Goal: Check status: Check status

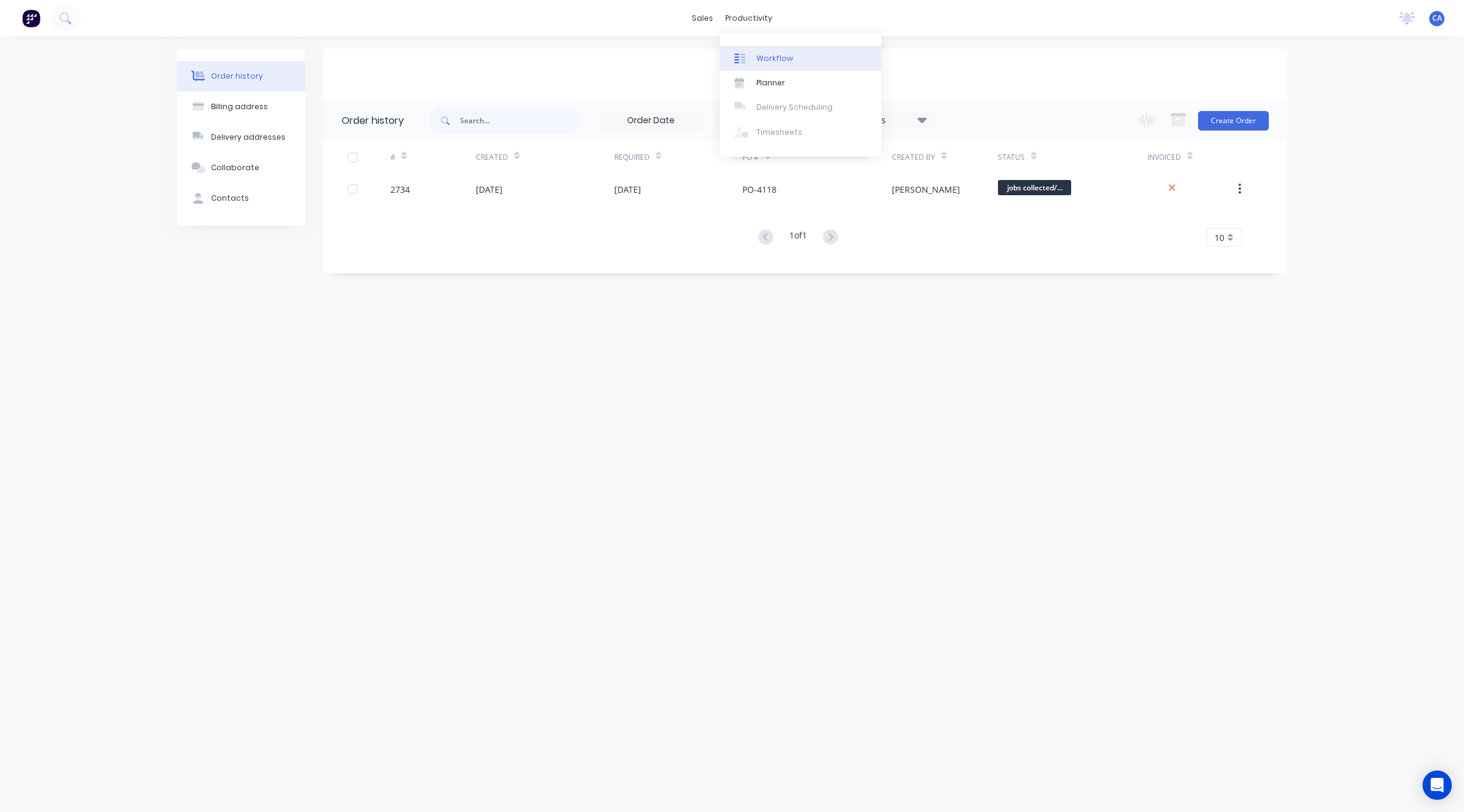
click at [782, 58] on div "Workflow" at bounding box center [775, 58] width 36 height 11
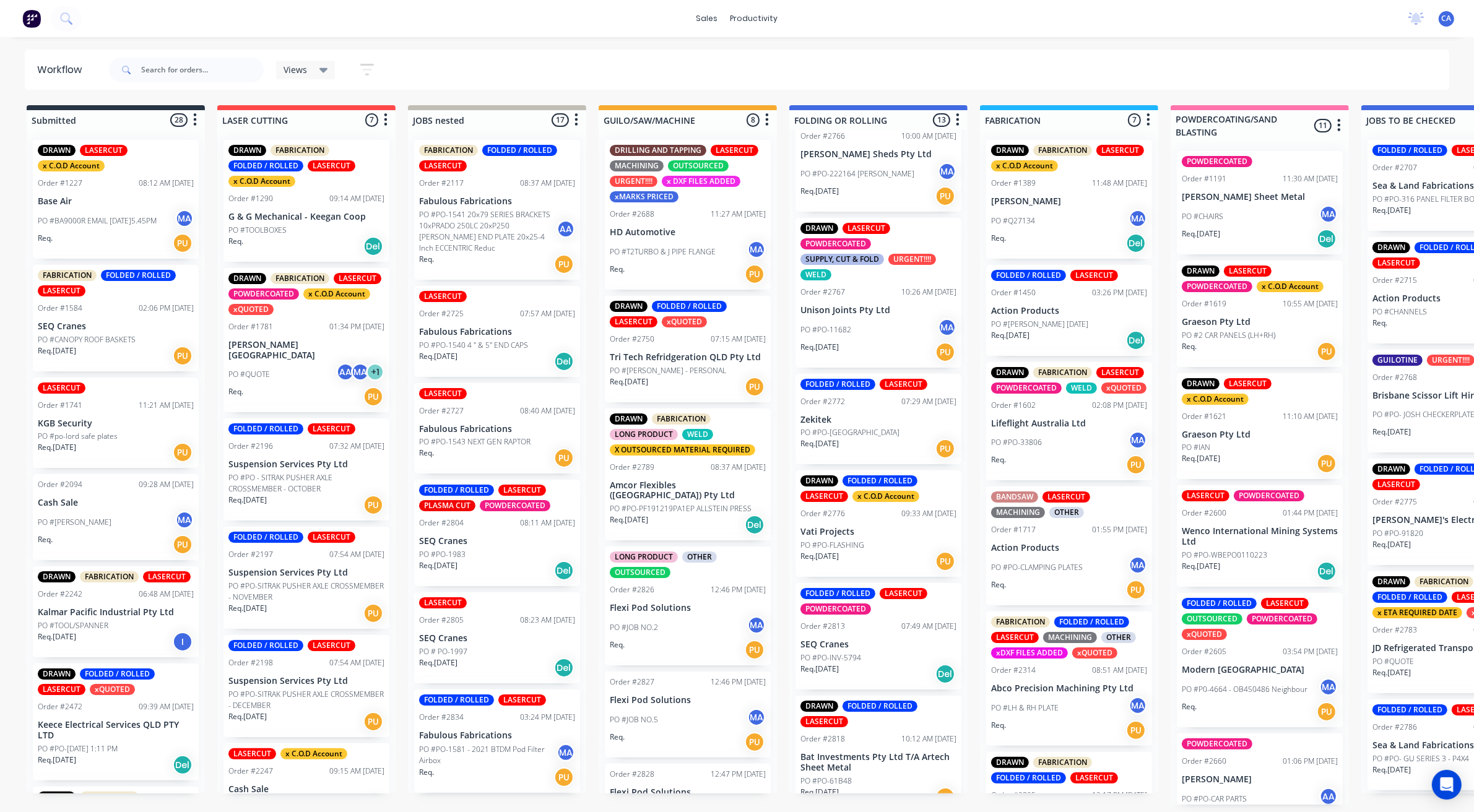
scroll to position [696, 0]
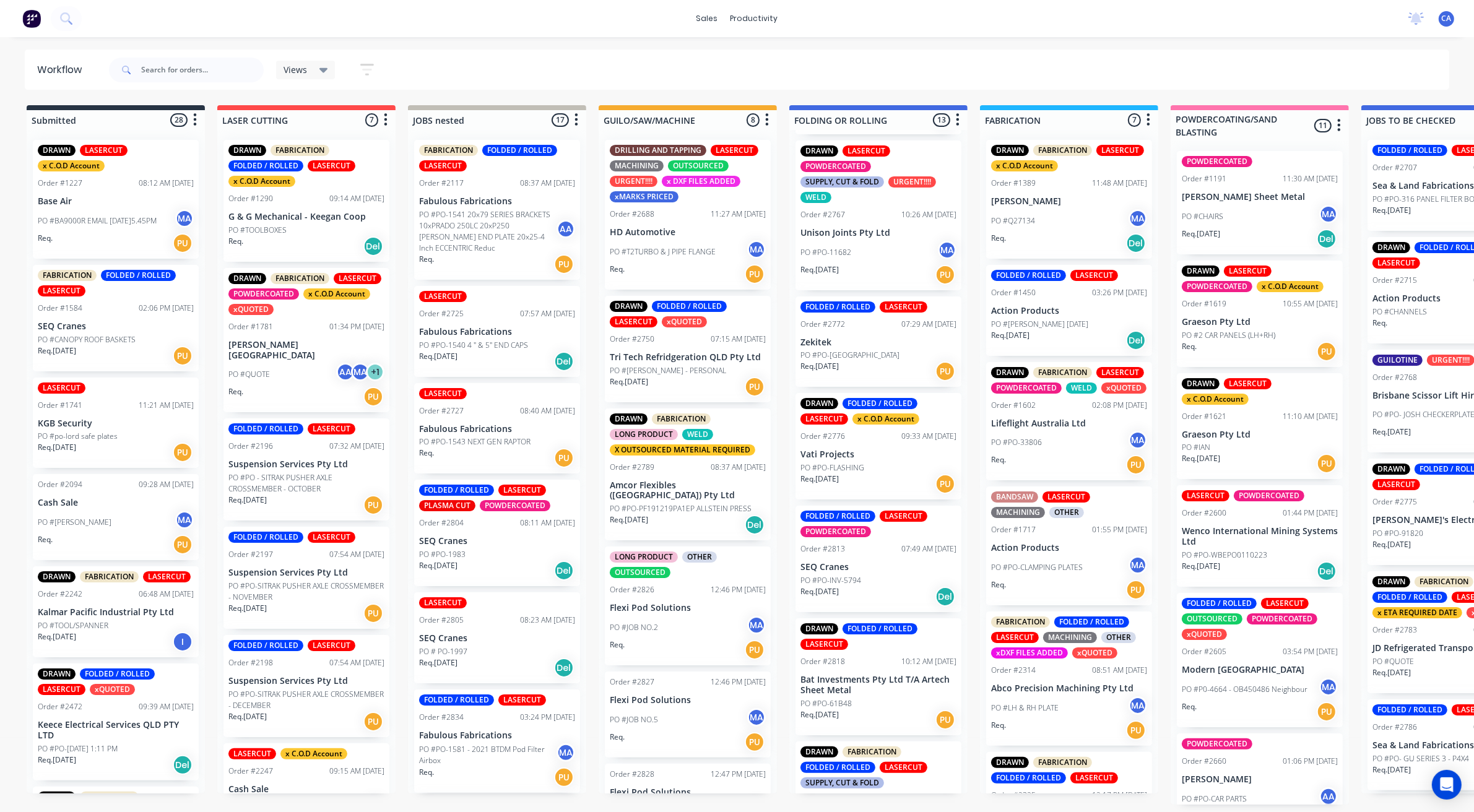
click at [884, 354] on div "PO #PO-[GEOGRAPHIC_DATA]" at bounding box center [879, 355] width 156 height 11
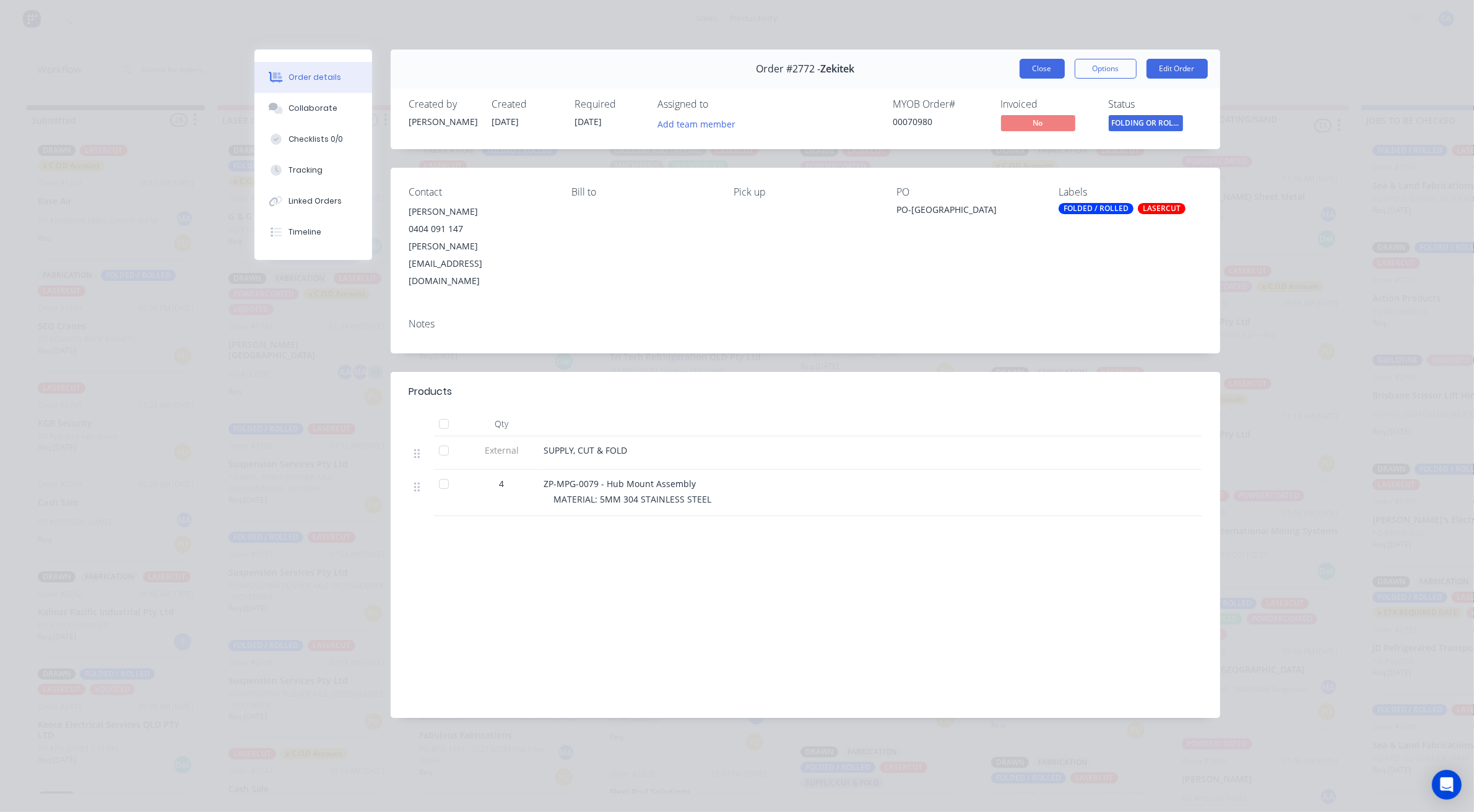
click at [1040, 66] on button "Close" at bounding box center [1042, 68] width 45 height 20
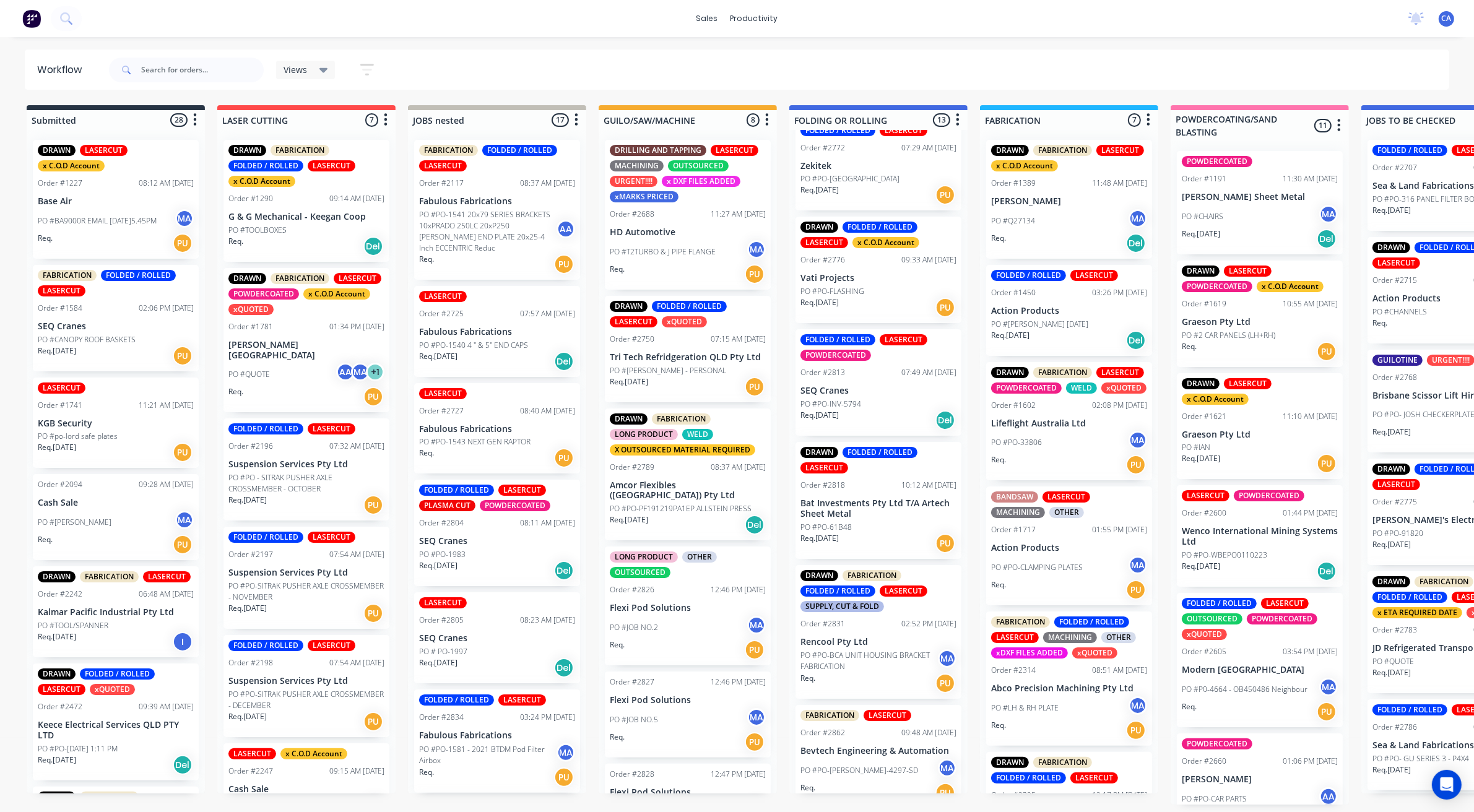
scroll to position [884, 0]
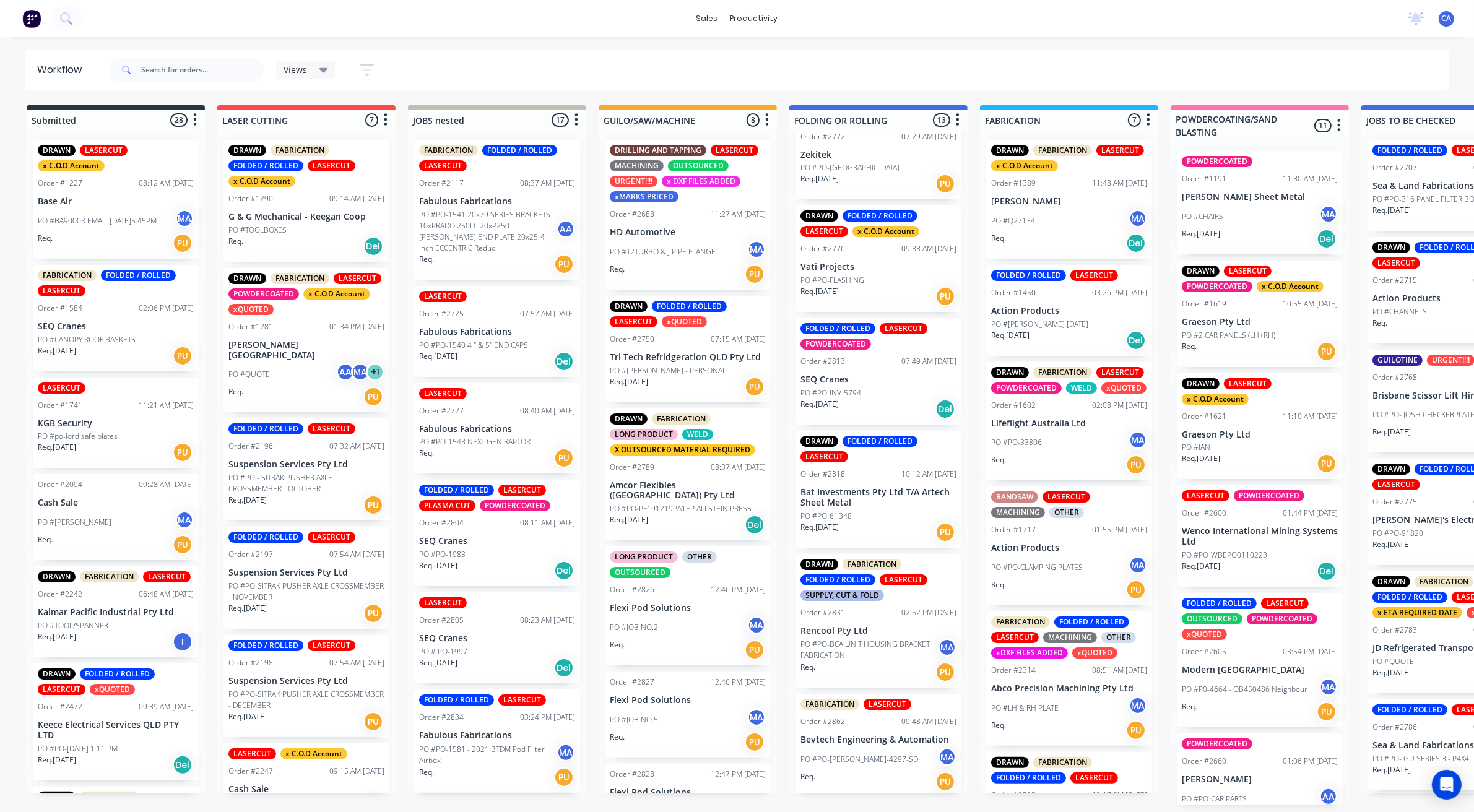
click at [865, 654] on p "PO #PO-BCA UNIT HOUSING BRACKET FABRICATION" at bounding box center [869, 650] width 137 height 23
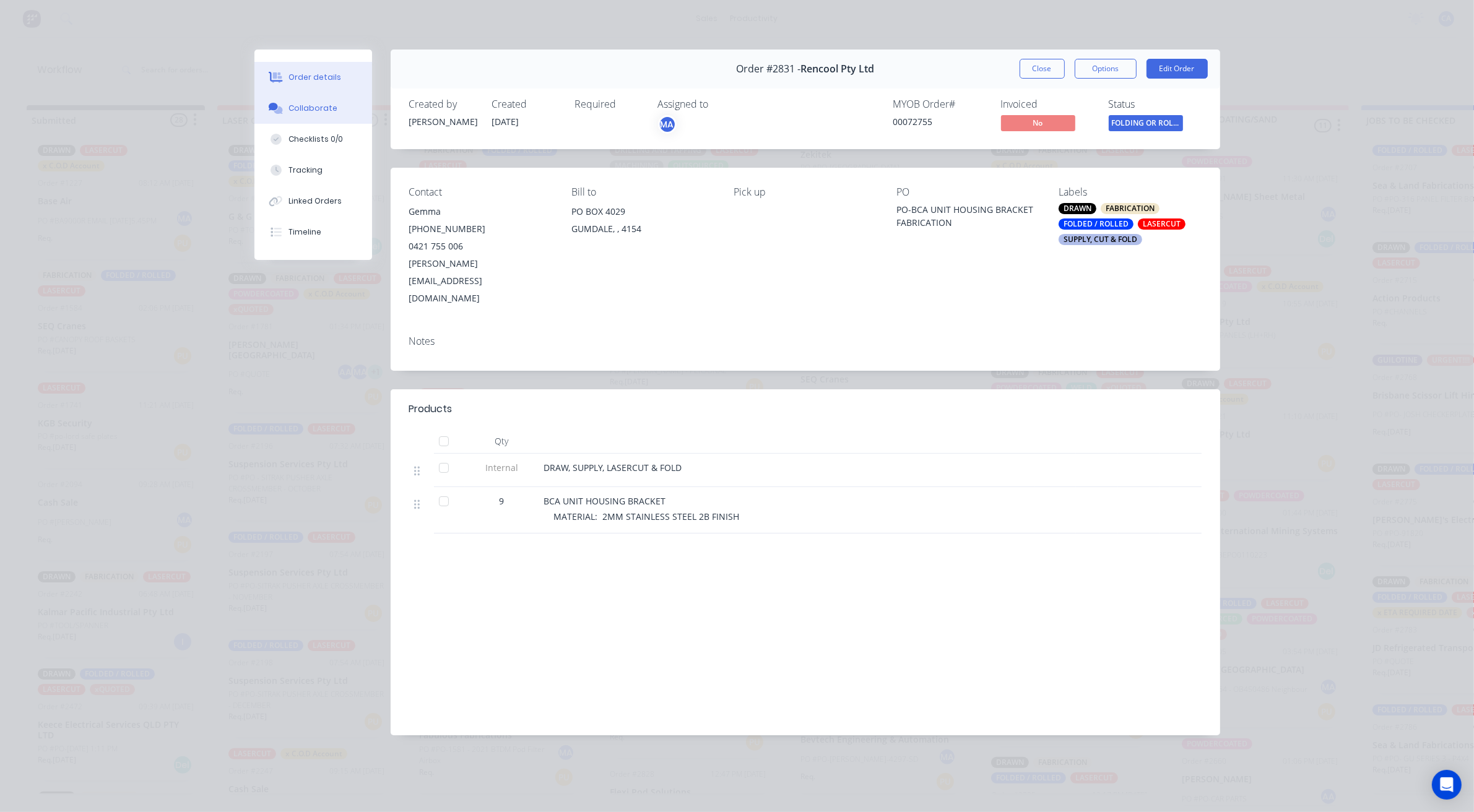
click at [335, 99] on button "Collaborate" at bounding box center [313, 108] width 118 height 31
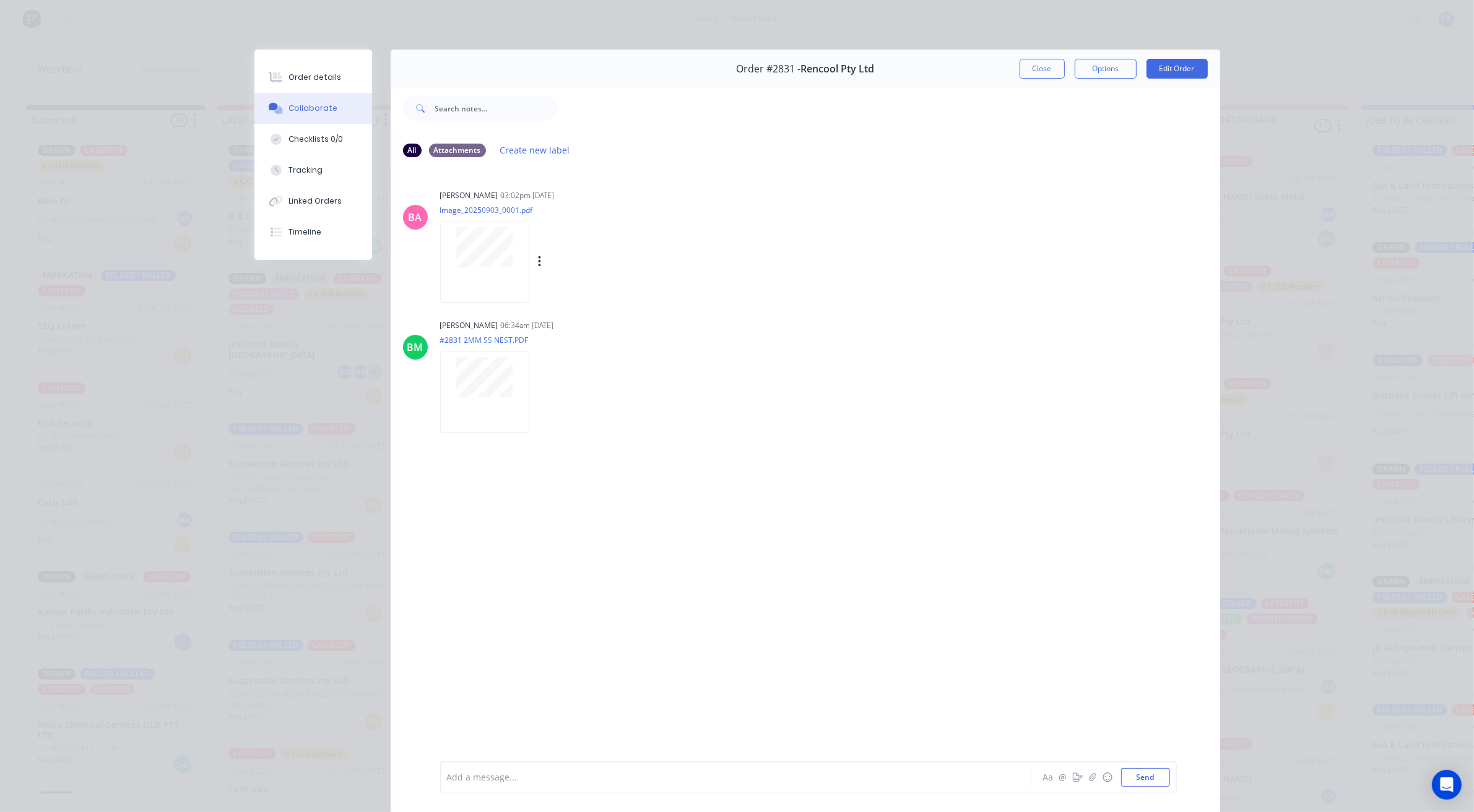
click at [514, 265] on div at bounding box center [485, 248] width 78 height 41
click at [303, 73] on div "Order details" at bounding box center [315, 77] width 53 height 11
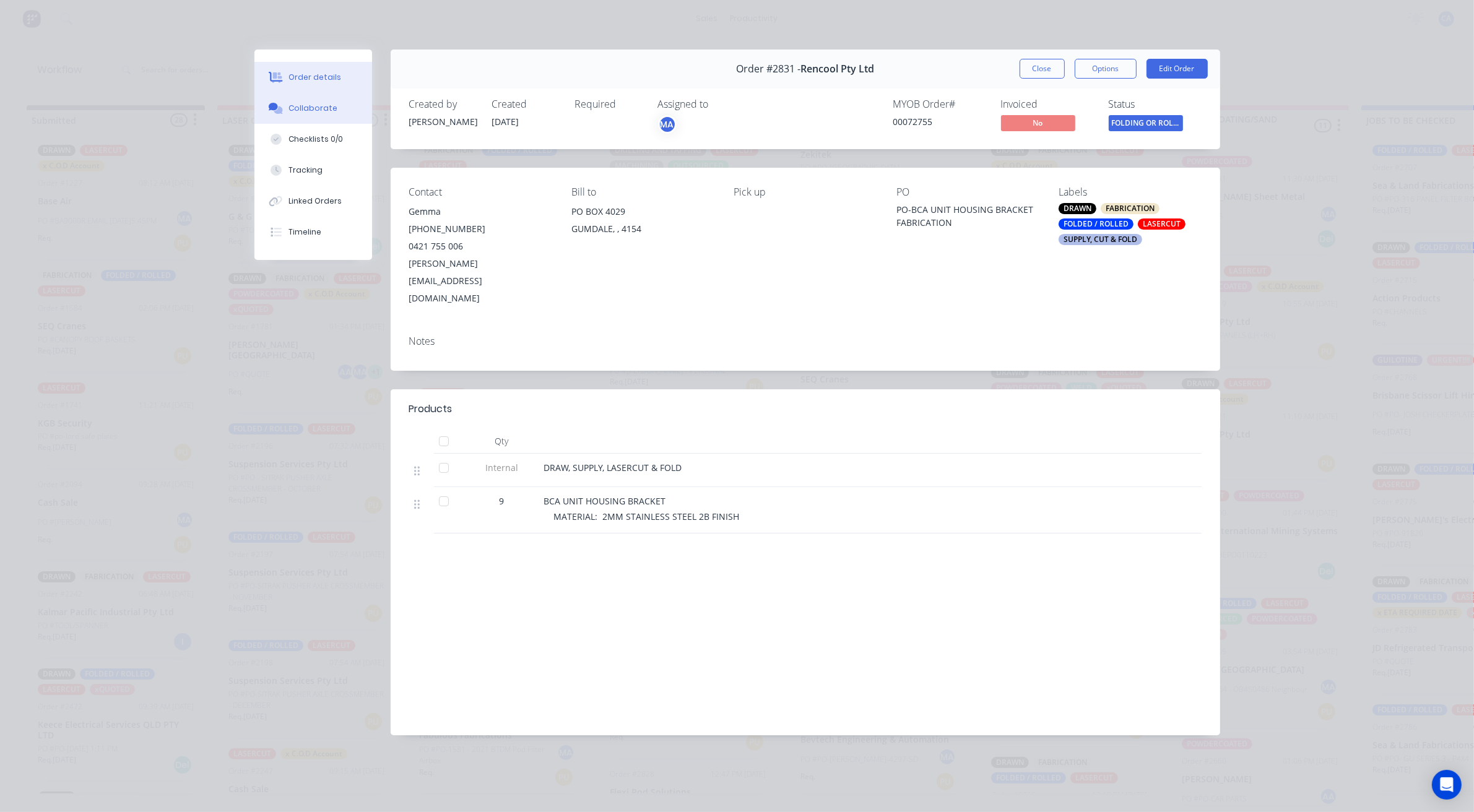
click at [315, 109] on div "Collaborate" at bounding box center [312, 108] width 49 height 11
